Goal: Information Seeking & Learning: Check status

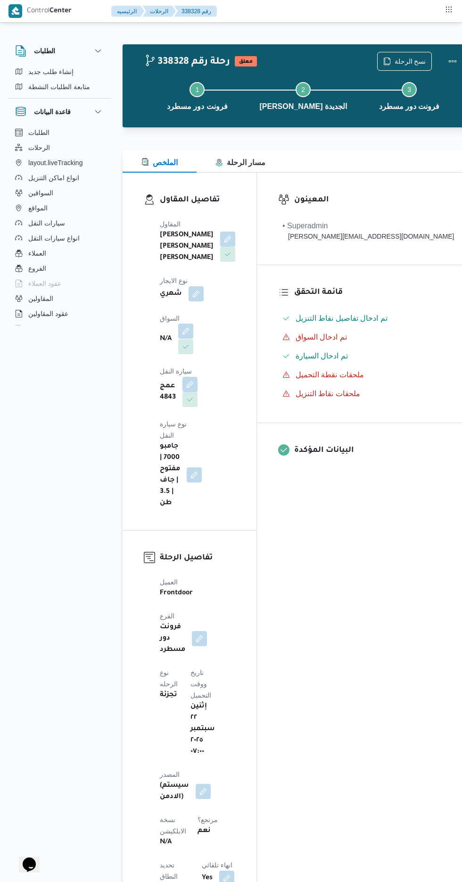
click at [187, 333] on button "button" at bounding box center [185, 331] width 15 height 15
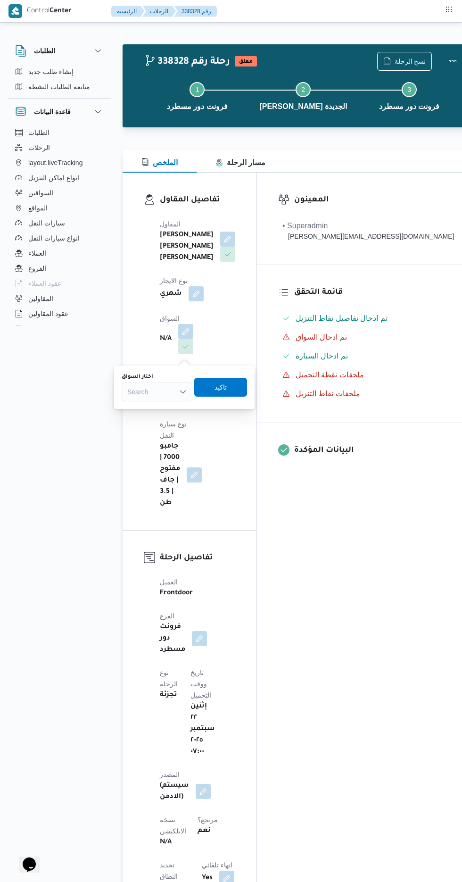
click at [154, 396] on div "Search" at bounding box center [157, 392] width 71 height 19
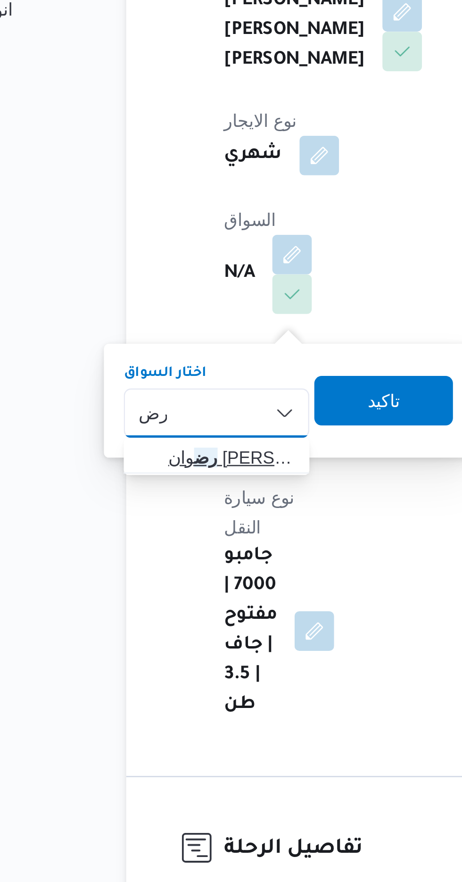
type input "رض"
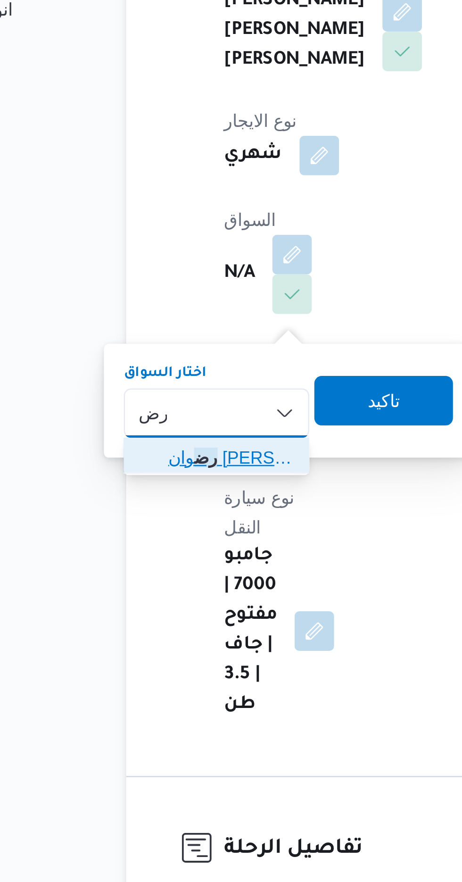
click at [164, 410] on span "رض وان [PERSON_NAME]" at bounding box center [163, 408] width 48 height 11
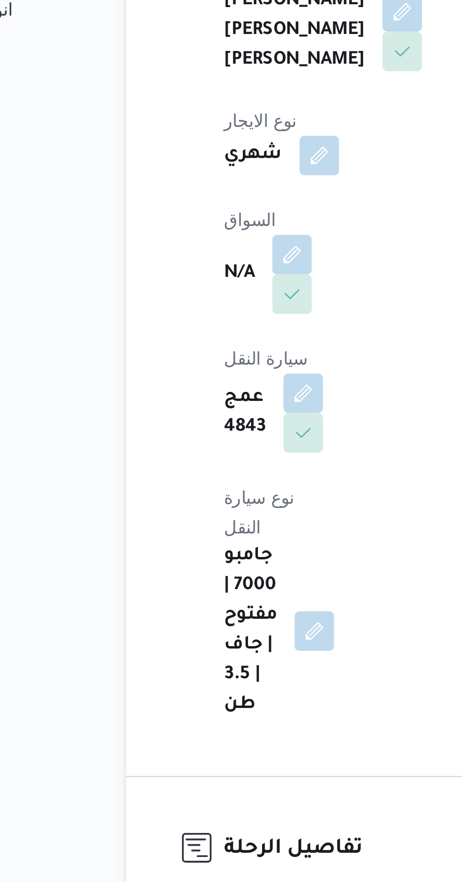
click at [110, 314] on div "الطلبات الرحلات layout.liveTracking انواع اماكن التنزيل السواقين المواقع سيارات…" at bounding box center [60, 227] width 104 height 204
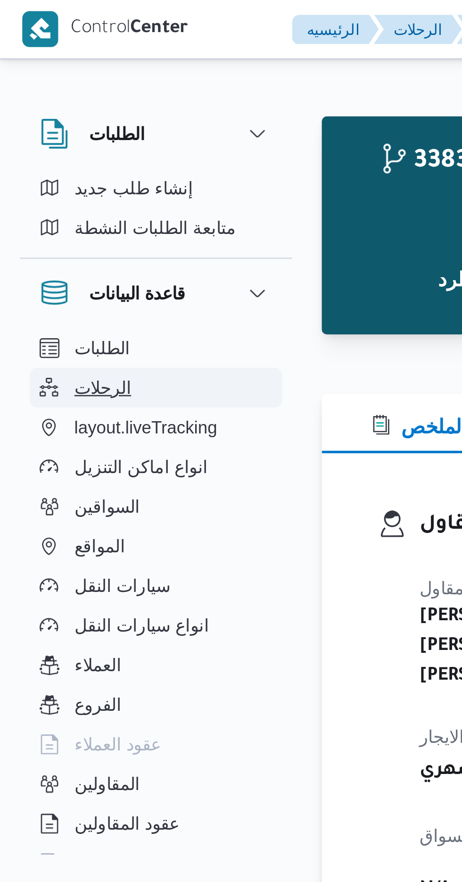
click at [50, 144] on button "الرحلات" at bounding box center [59, 147] width 96 height 15
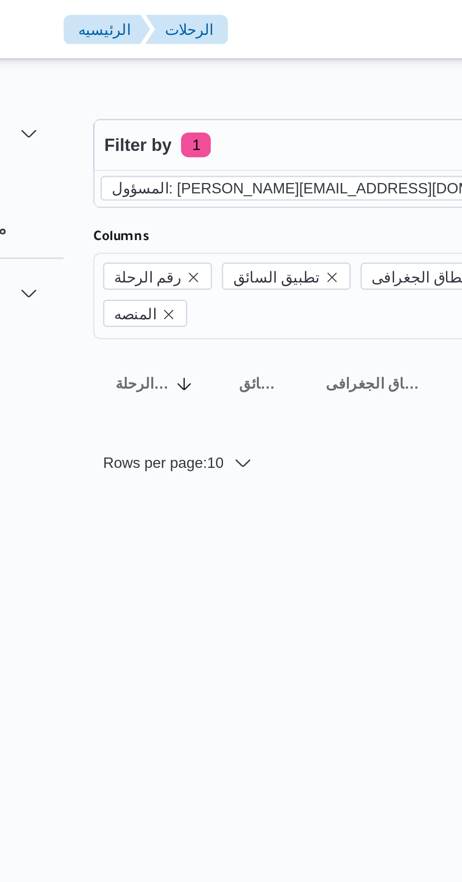
click at [300, 72] on icon "remove selected entity" at bounding box center [302, 72] width 4 height 4
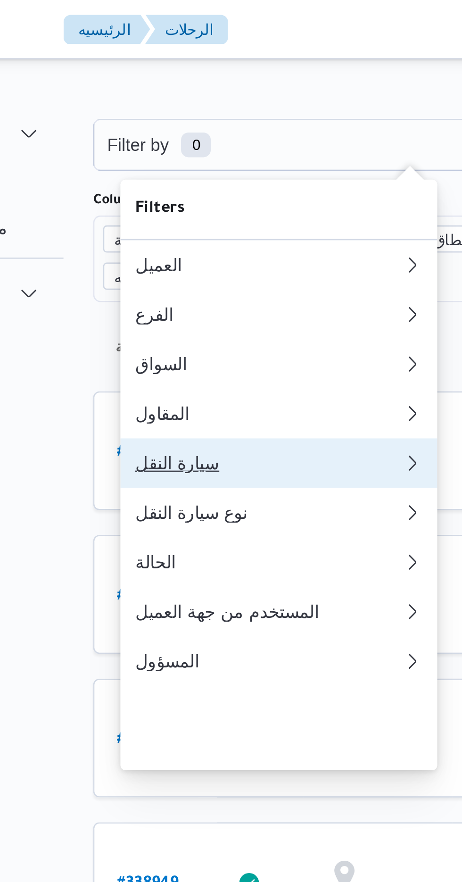
click at [175, 180] on div "سيارة النقل" at bounding box center [190, 177] width 102 height 8
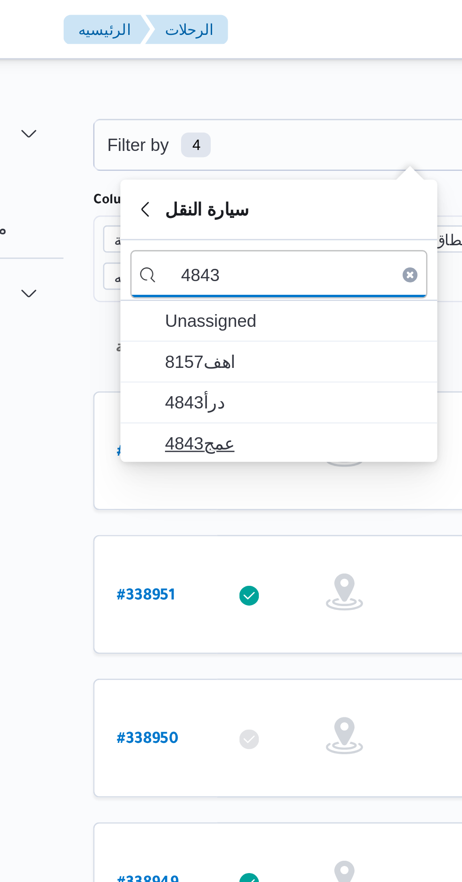
type input "4843"
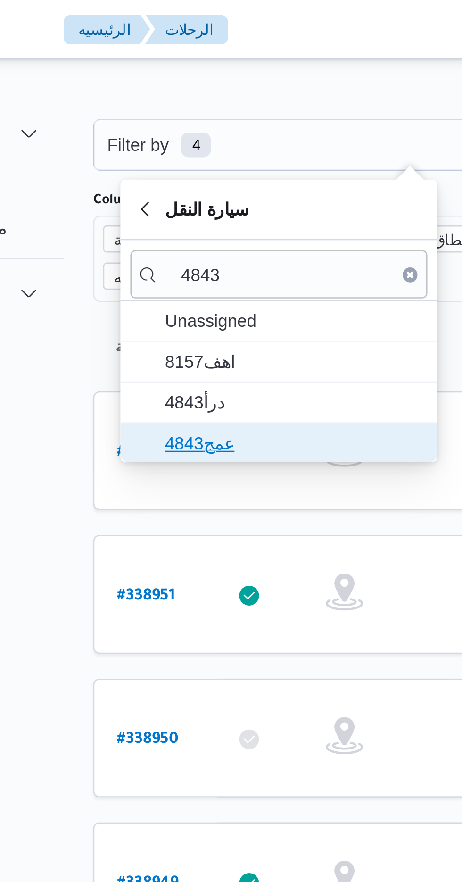
click at [192, 165] on span "عمج4843" at bounding box center [199, 168] width 98 height 11
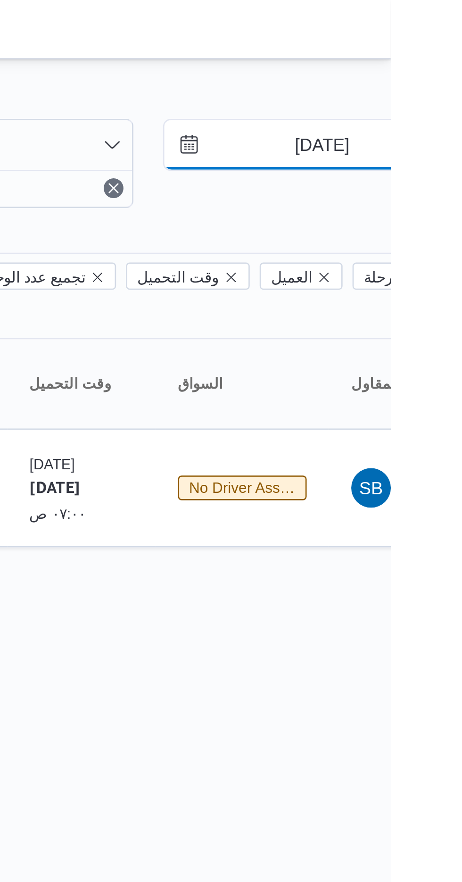
click at [429, 53] on input "[DATE]" at bounding box center [429, 55] width 107 height 19
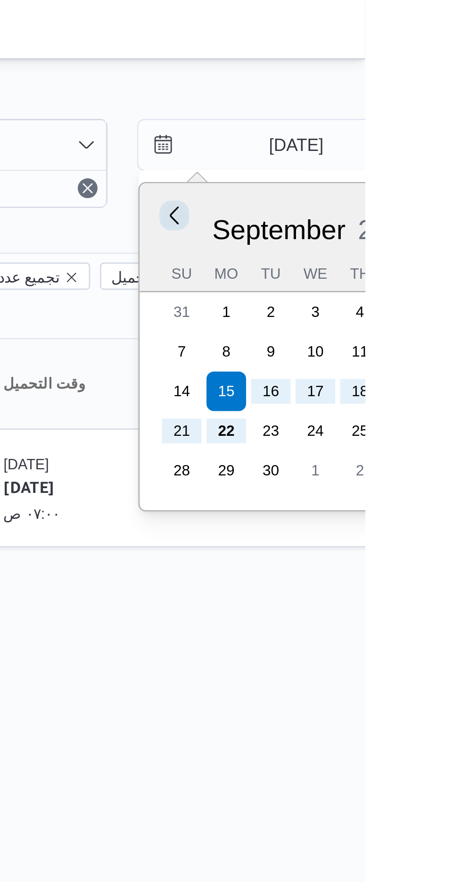
click at [386, 82] on button "Previous Month" at bounding box center [389, 81] width 9 height 9
type input "[DATE]"
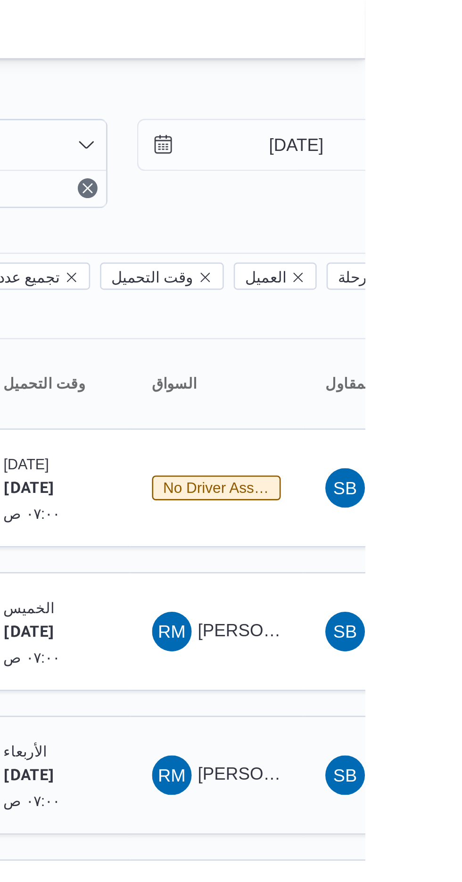
click at [376, 273] on td "السواق RM [PERSON_NAME] [PERSON_NAME]" at bounding box center [406, 295] width 66 height 45
click at [412, 233] on span "RM [PERSON_NAME] [PERSON_NAME]" at bounding box center [405, 240] width 49 height 15
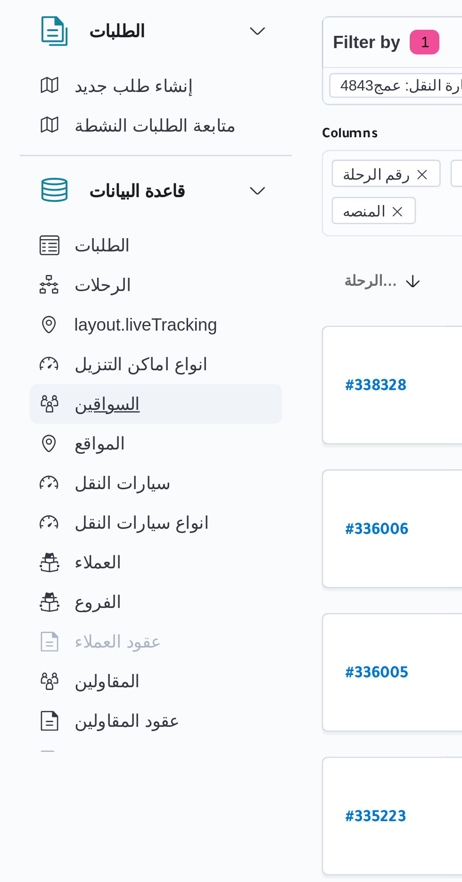
click at [57, 189] on button "السواقين" at bounding box center [59, 192] width 96 height 15
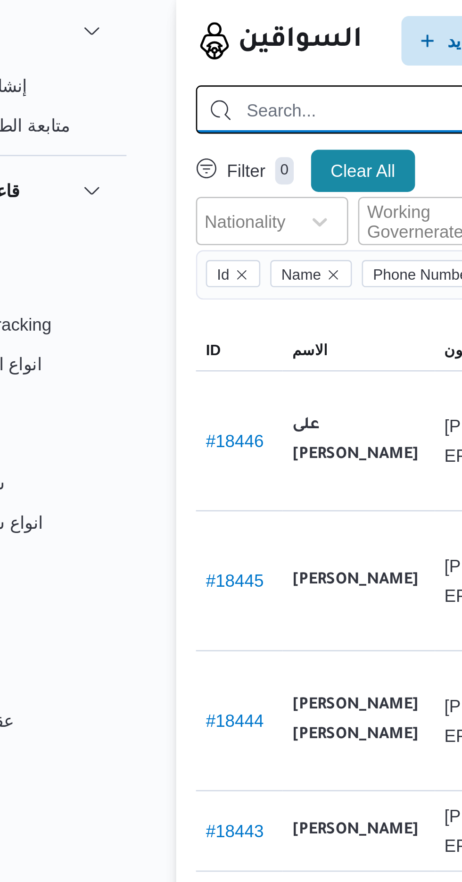
click at [192, 79] on input "search" at bounding box center [337, 81] width 398 height 18
type input "[PERSON_NAME]"
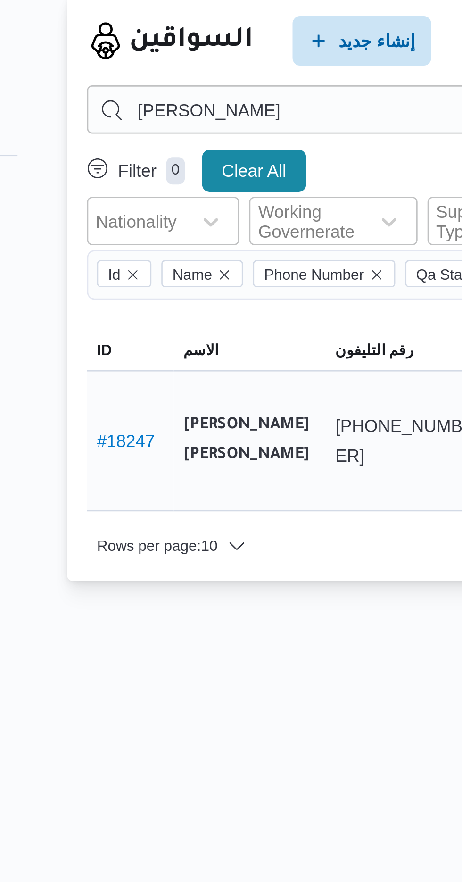
click at [153, 203] on link "# 18247" at bounding box center [153, 207] width 22 height 8
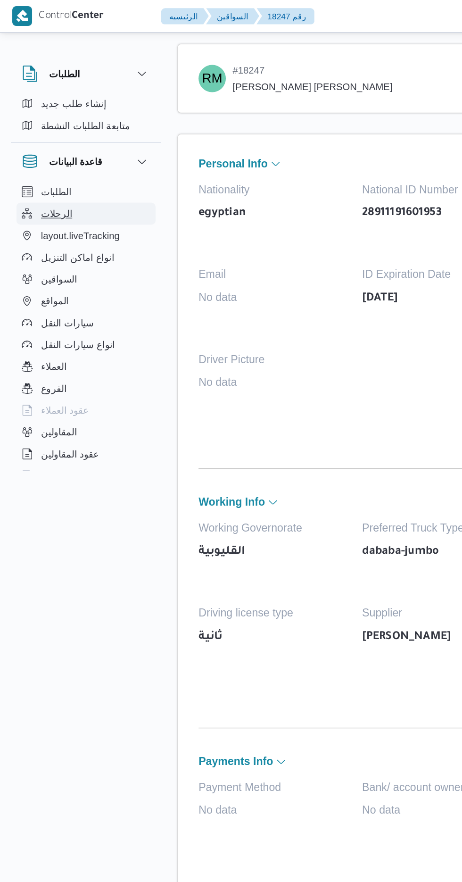
click at [45, 153] on span "الرحلات" at bounding box center [39, 147] width 22 height 11
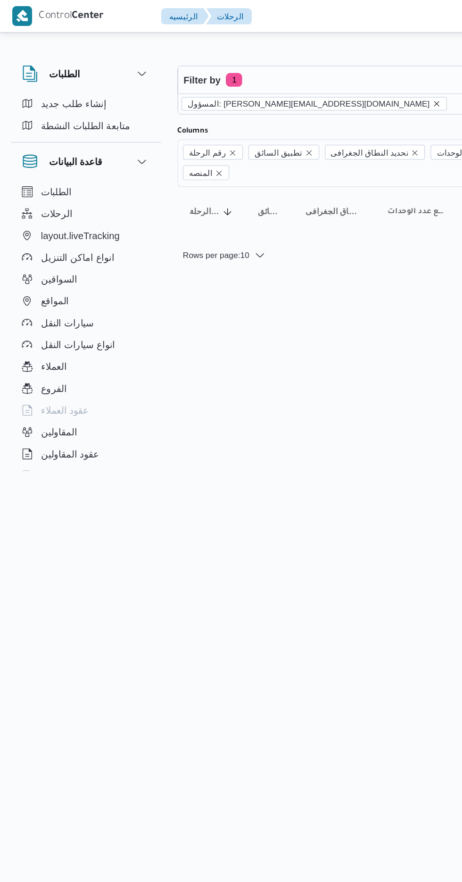
click at [299, 73] on icon "remove selected entity" at bounding box center [302, 72] width 6 height 6
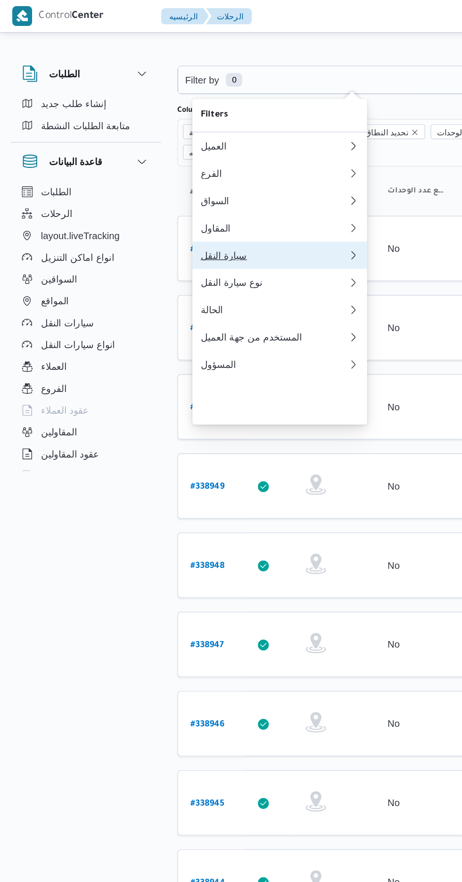
click at [191, 180] on div "سيارة النقل" at bounding box center [190, 177] width 102 height 8
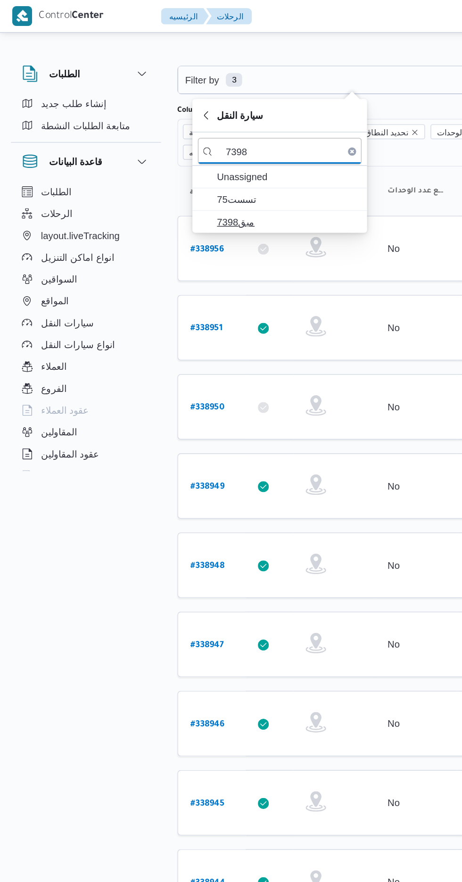
type input "7398"
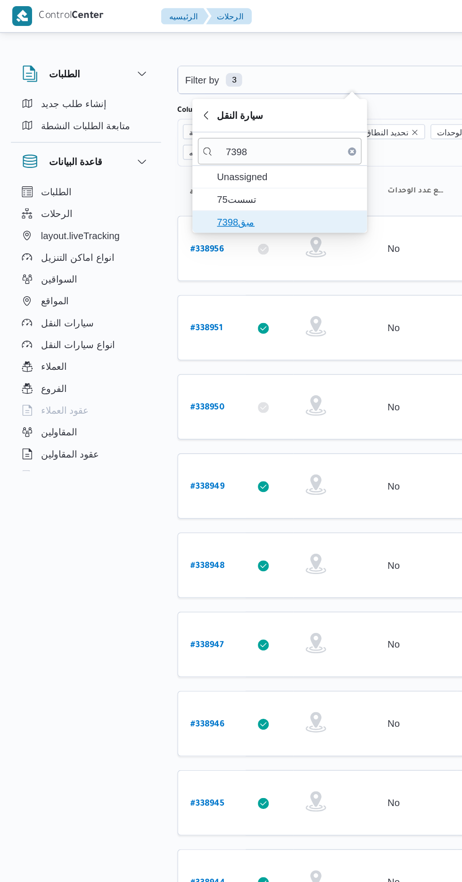
click at [194, 150] on span "مبق7398" at bounding box center [199, 153] width 98 height 11
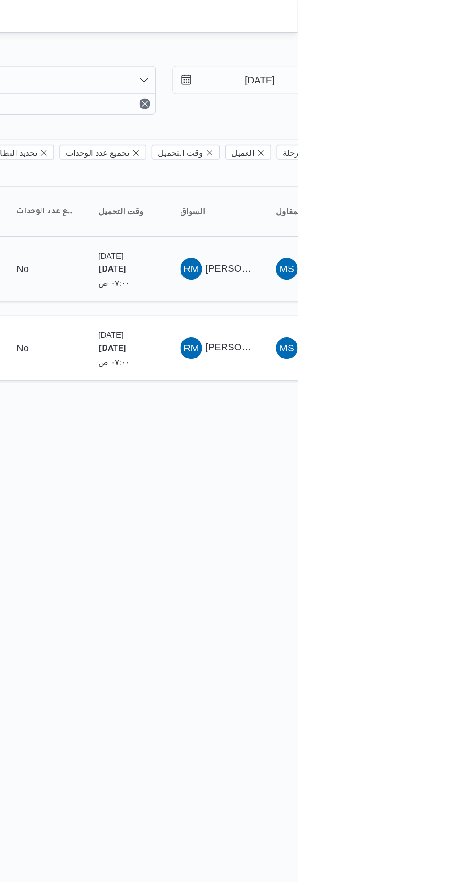
click at [411, 182] on span "[PERSON_NAME] [PERSON_NAME]" at bounding box center [454, 186] width 110 height 8
